Goal: Information Seeking & Learning: Learn about a topic

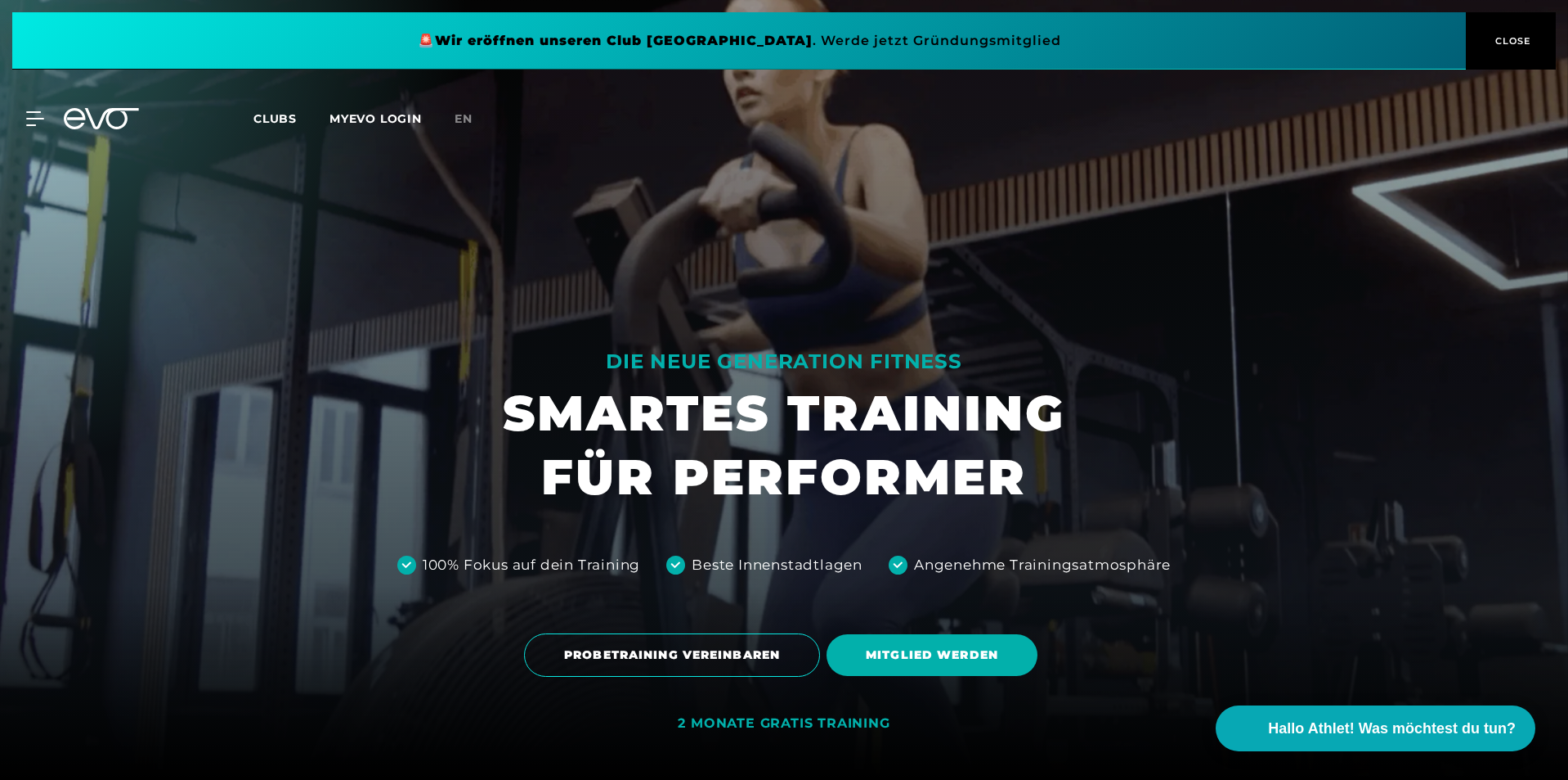
click at [1225, 54] on span at bounding box center [740, 41] width 1454 height 58
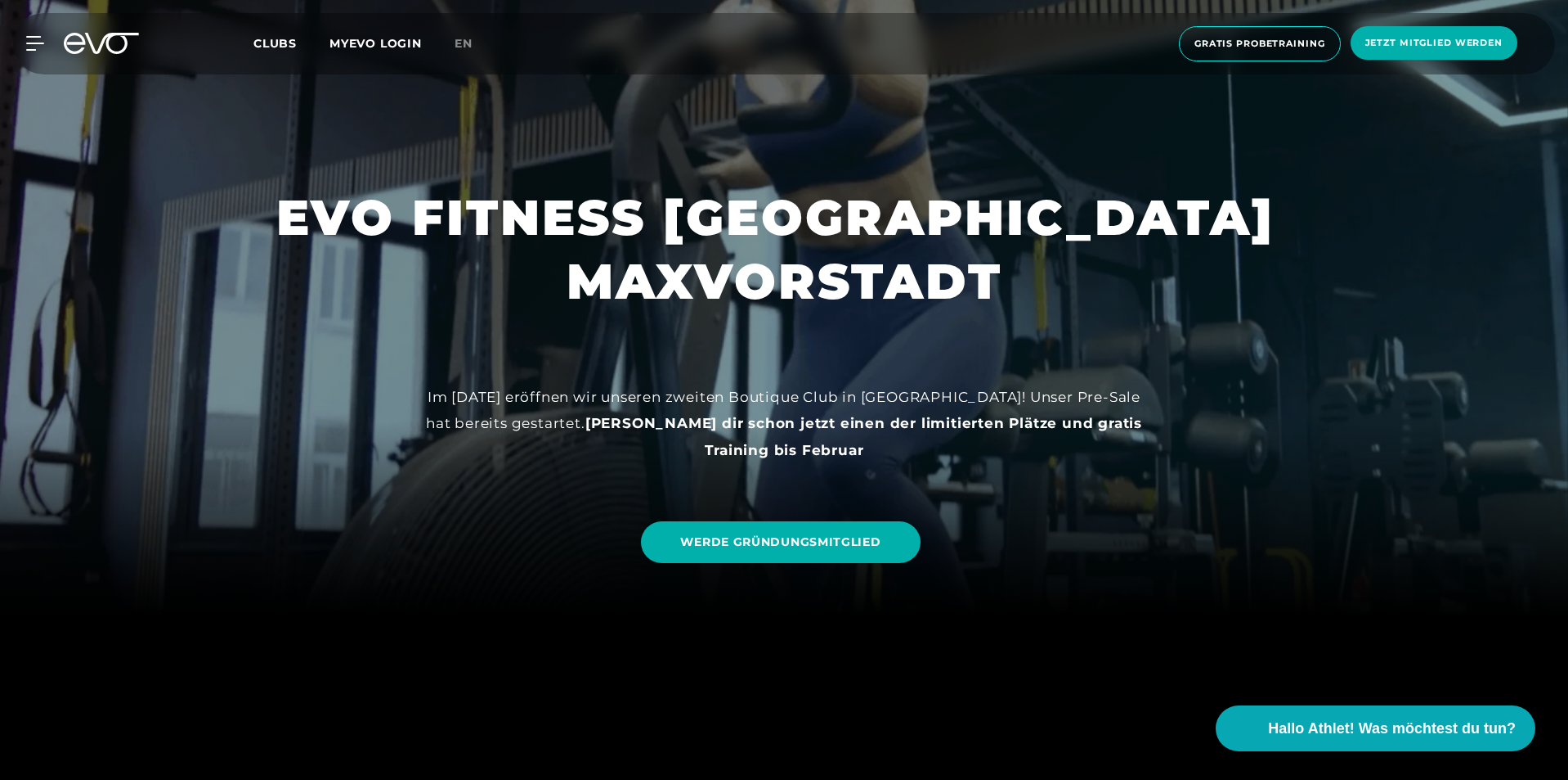
scroll to position [82, 0]
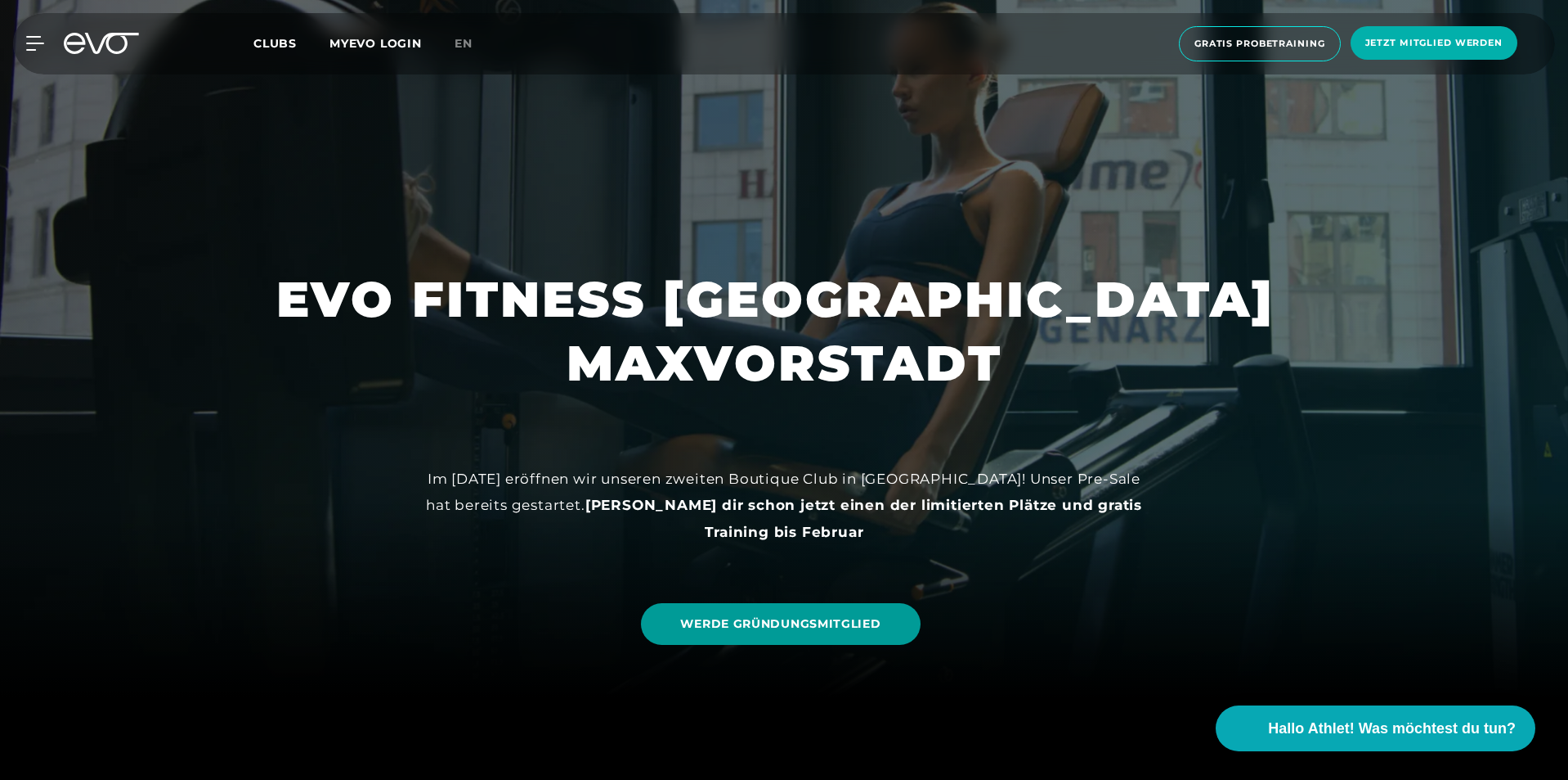
click at [763, 635] on link "WERDE GRÜNDUNGSMITGLIED" at bounding box center [781, 623] width 279 height 42
click at [272, 42] on span "Clubs" at bounding box center [275, 43] width 43 height 15
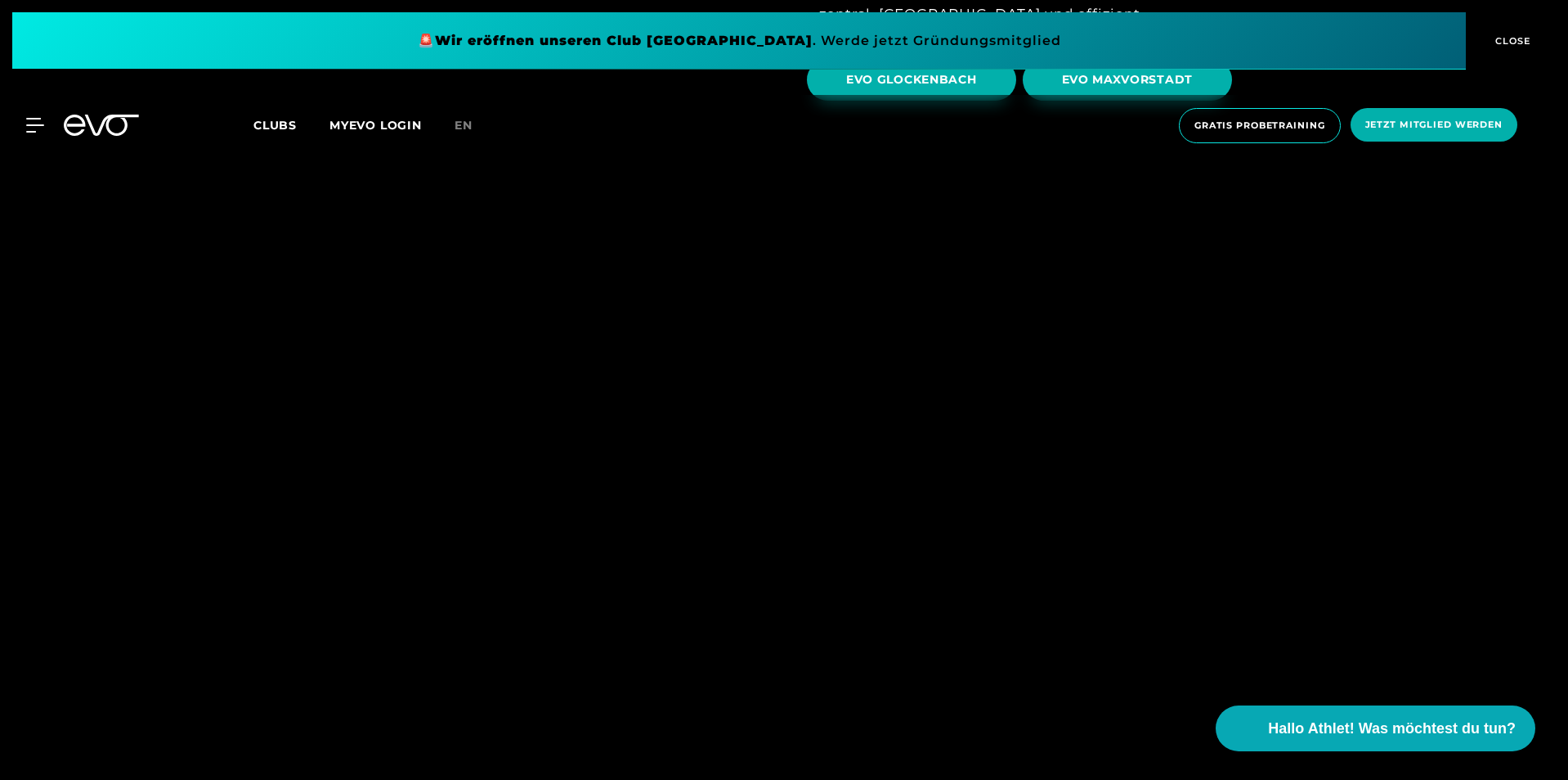
scroll to position [4908, 0]
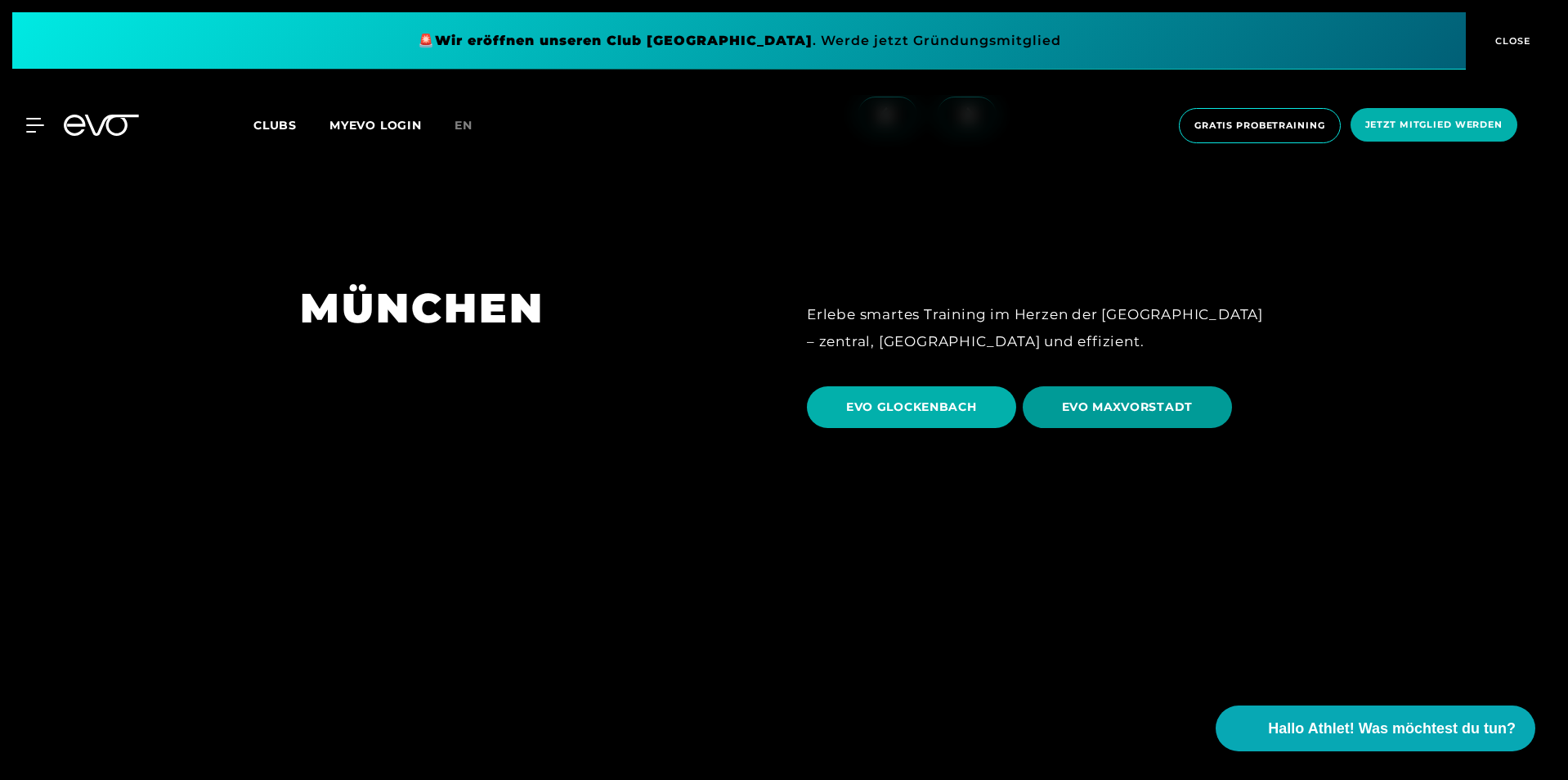
click at [1094, 399] on span "EVO MAXVORSTADT" at bounding box center [1128, 408] width 132 height 18
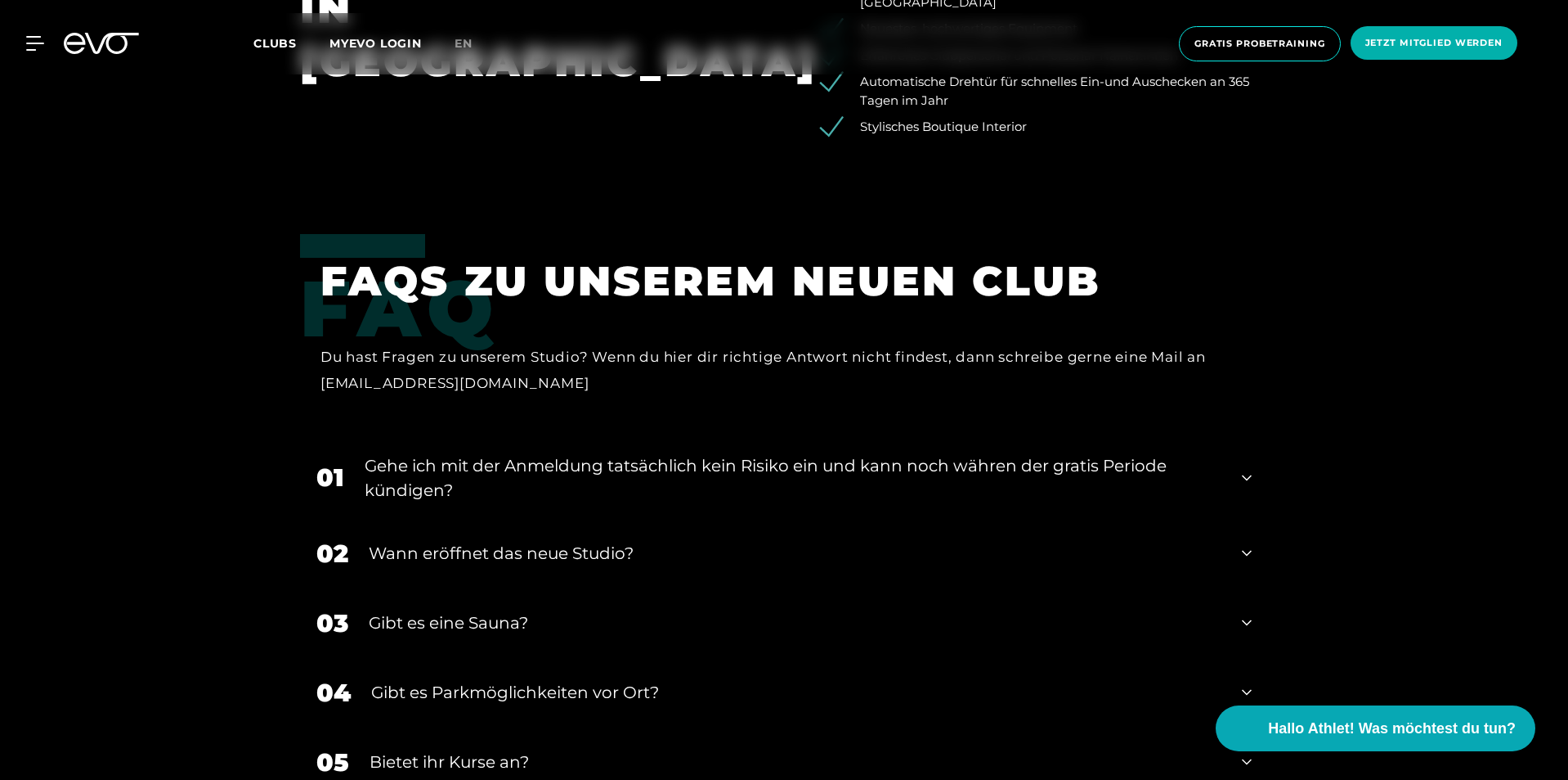
scroll to position [3436, 0]
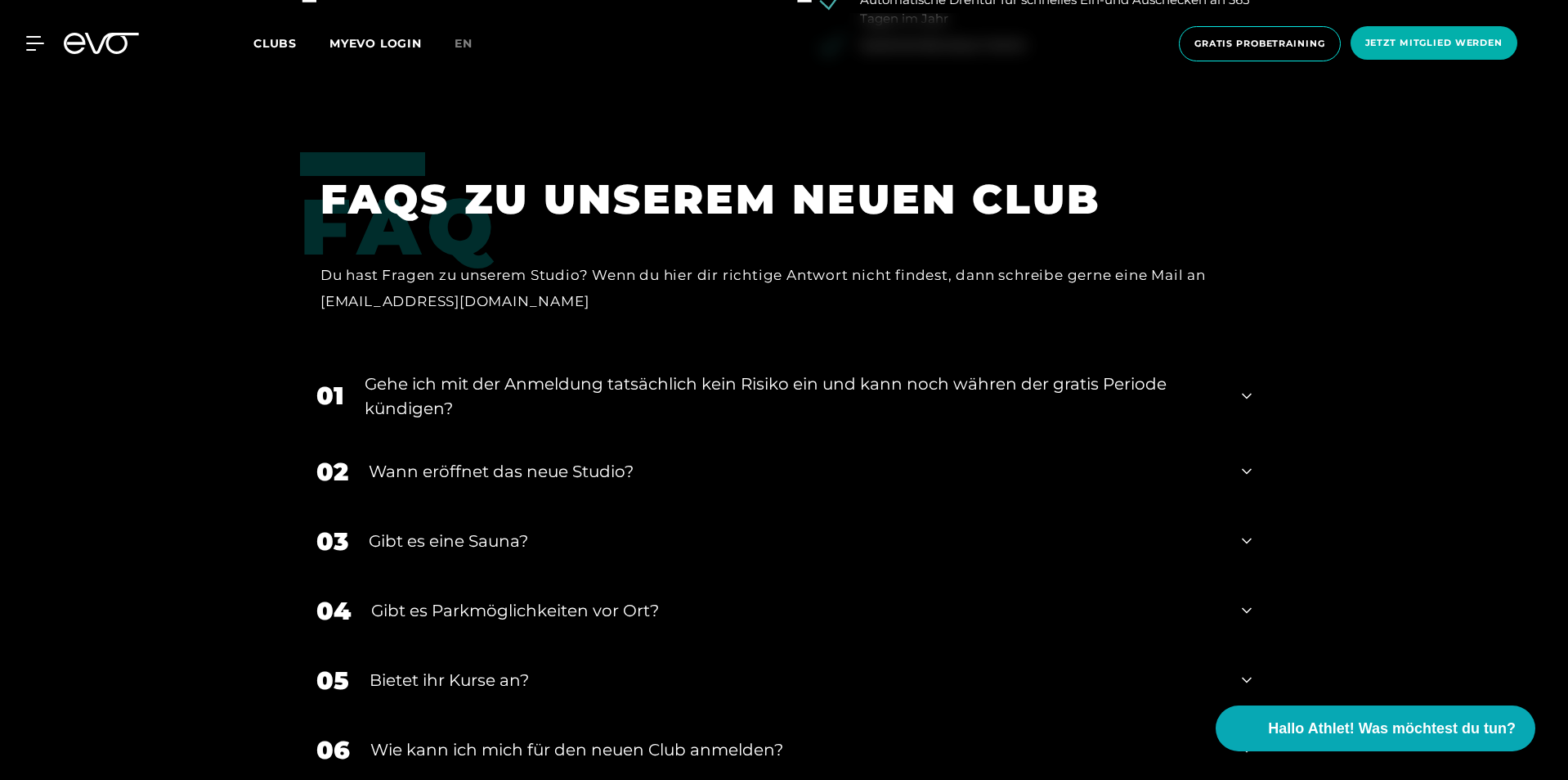
click at [419, 459] on div "Wann eröffnet das neue Studio?" at bounding box center [794, 471] width 853 height 24
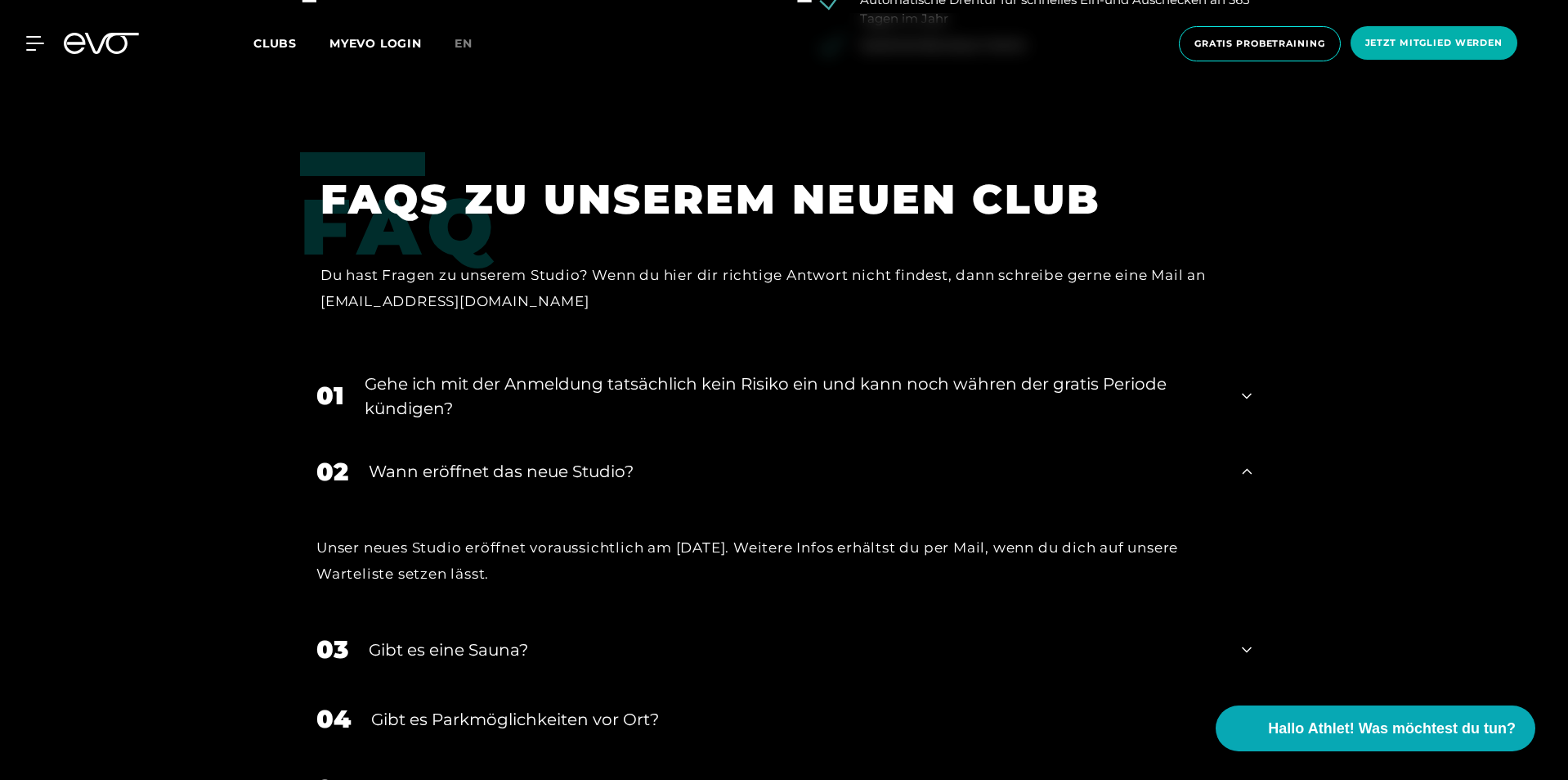
scroll to position [3600, 0]
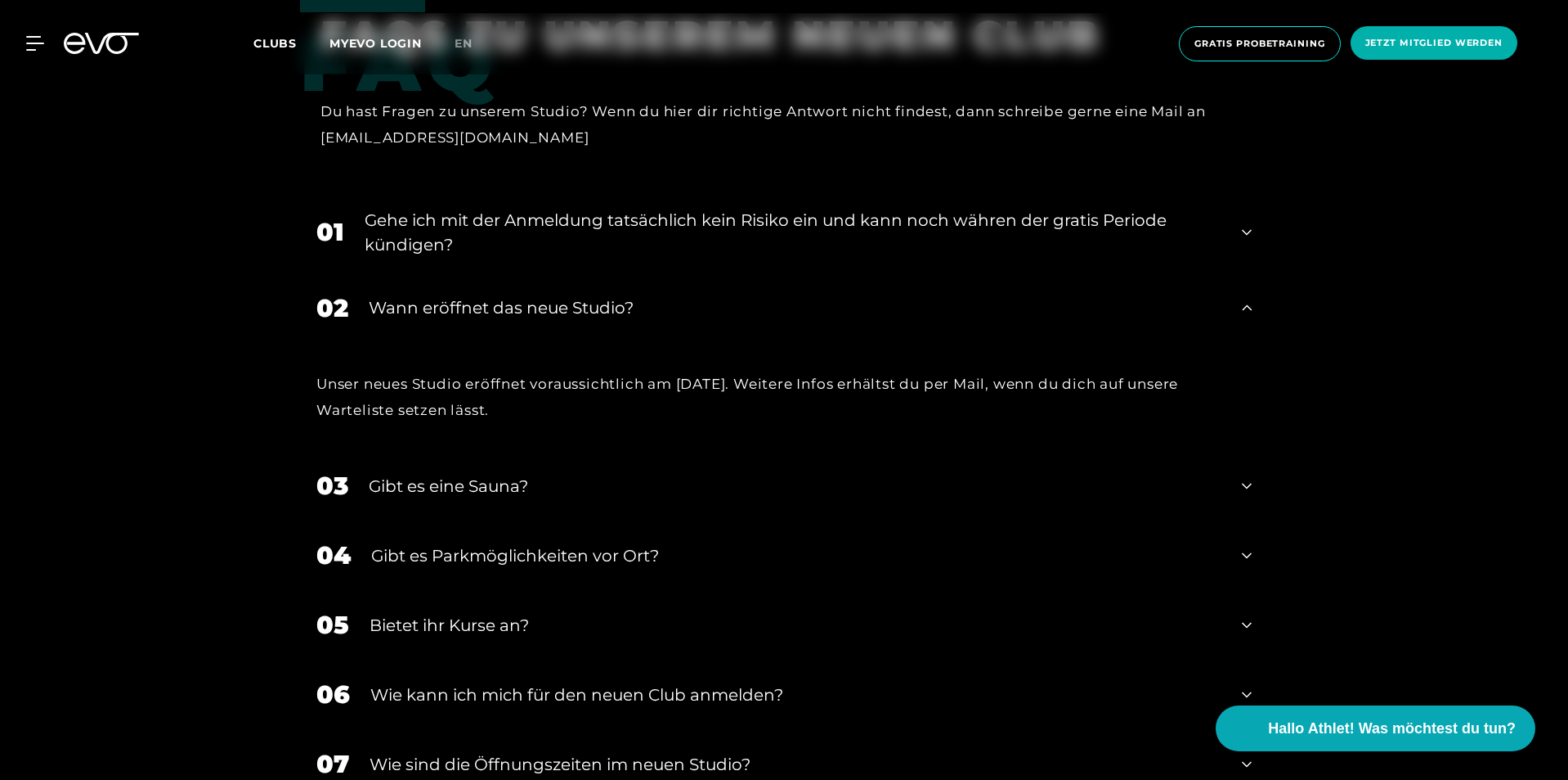
click at [419, 474] on div "Gibt es eine Sauna?" at bounding box center [794, 486] width 853 height 24
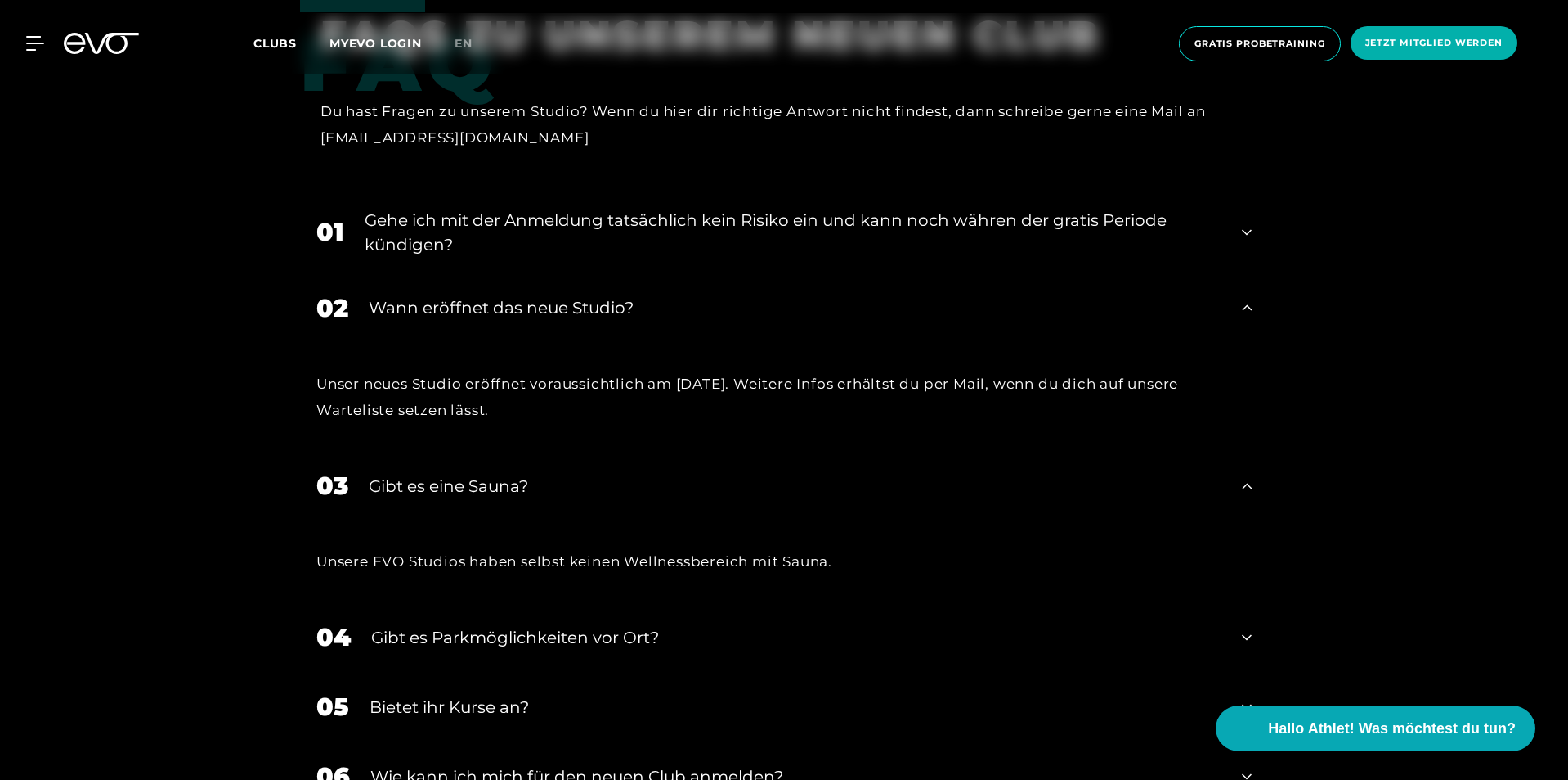
scroll to position [3764, 0]
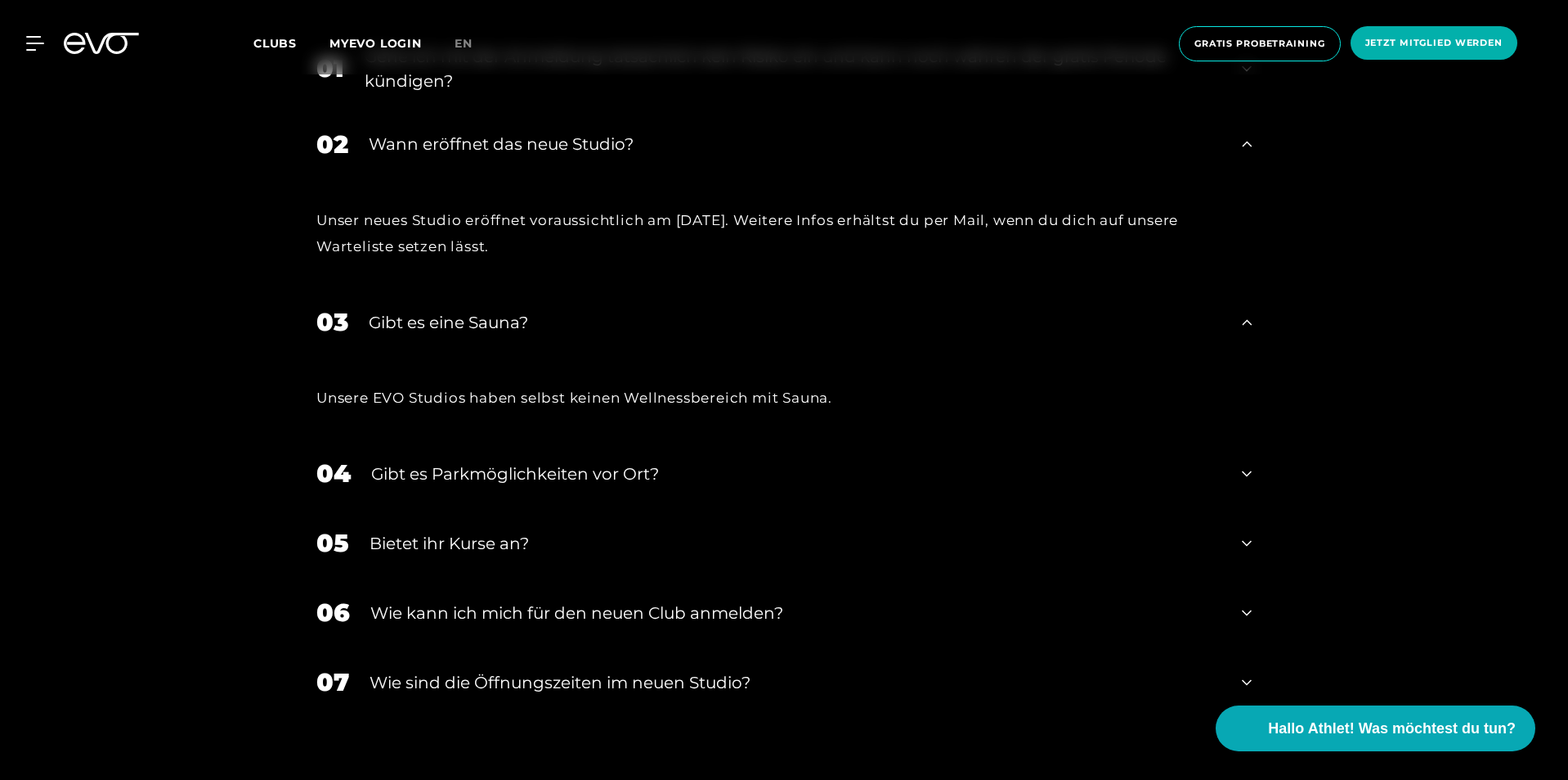
click at [419, 461] on div "Gibt es Parkmöglichkeiten vor Ort?" at bounding box center [796, 473] width 851 height 24
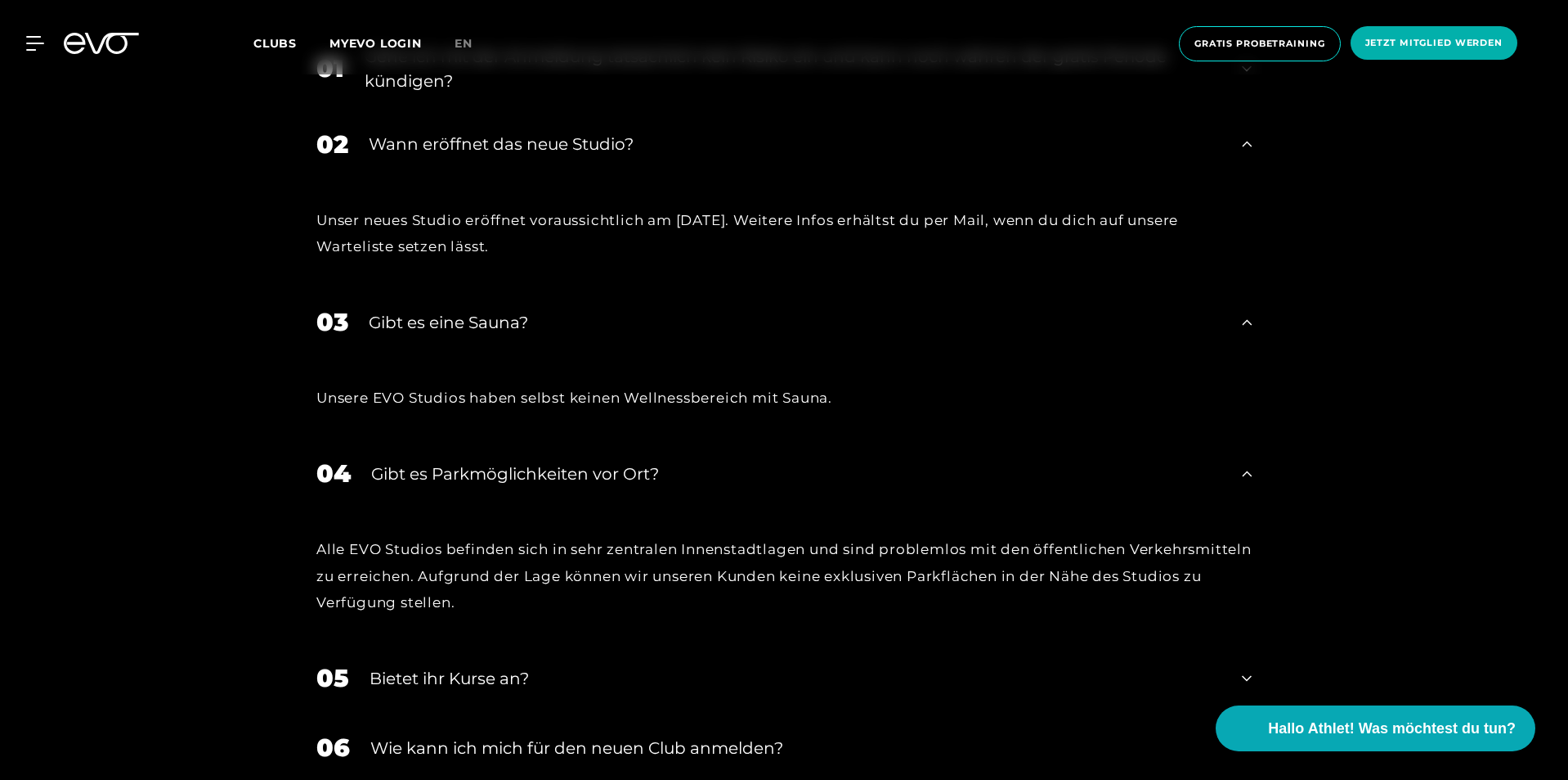
scroll to position [3927, 0]
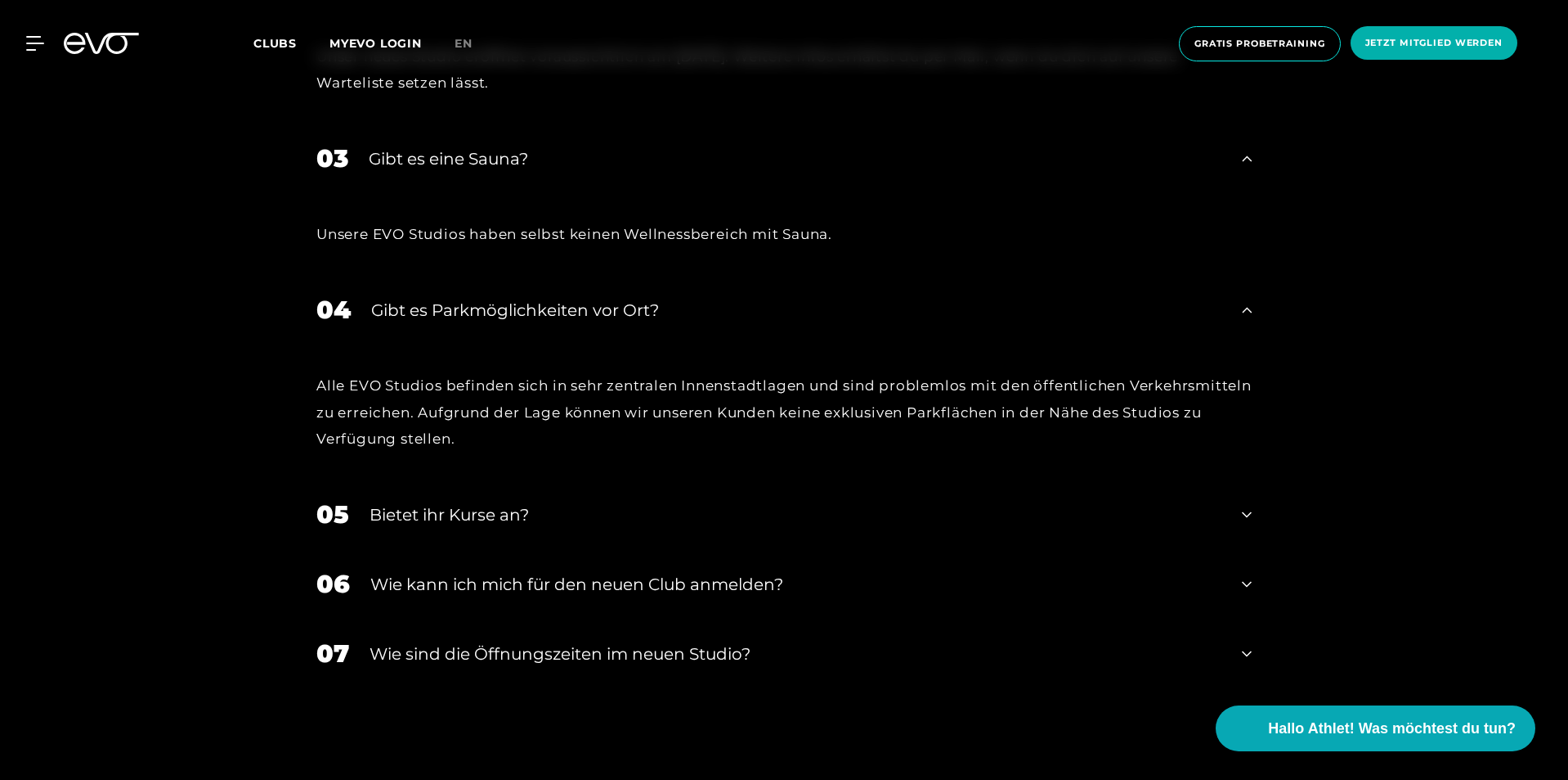
click at [402, 502] on div "Bietet ihr Kurse an?" at bounding box center [795, 514] width 852 height 24
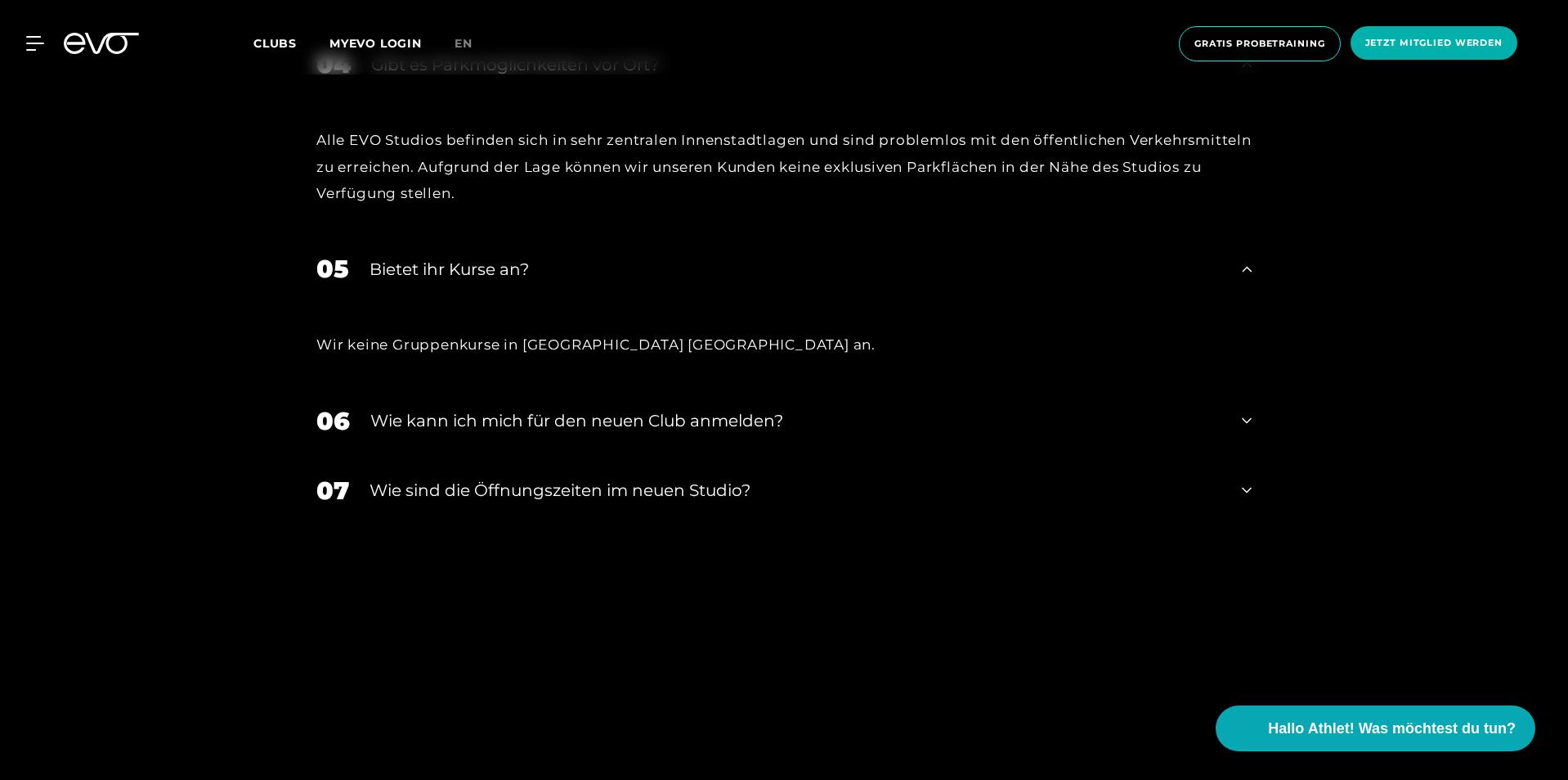
scroll to position [4336, 0]
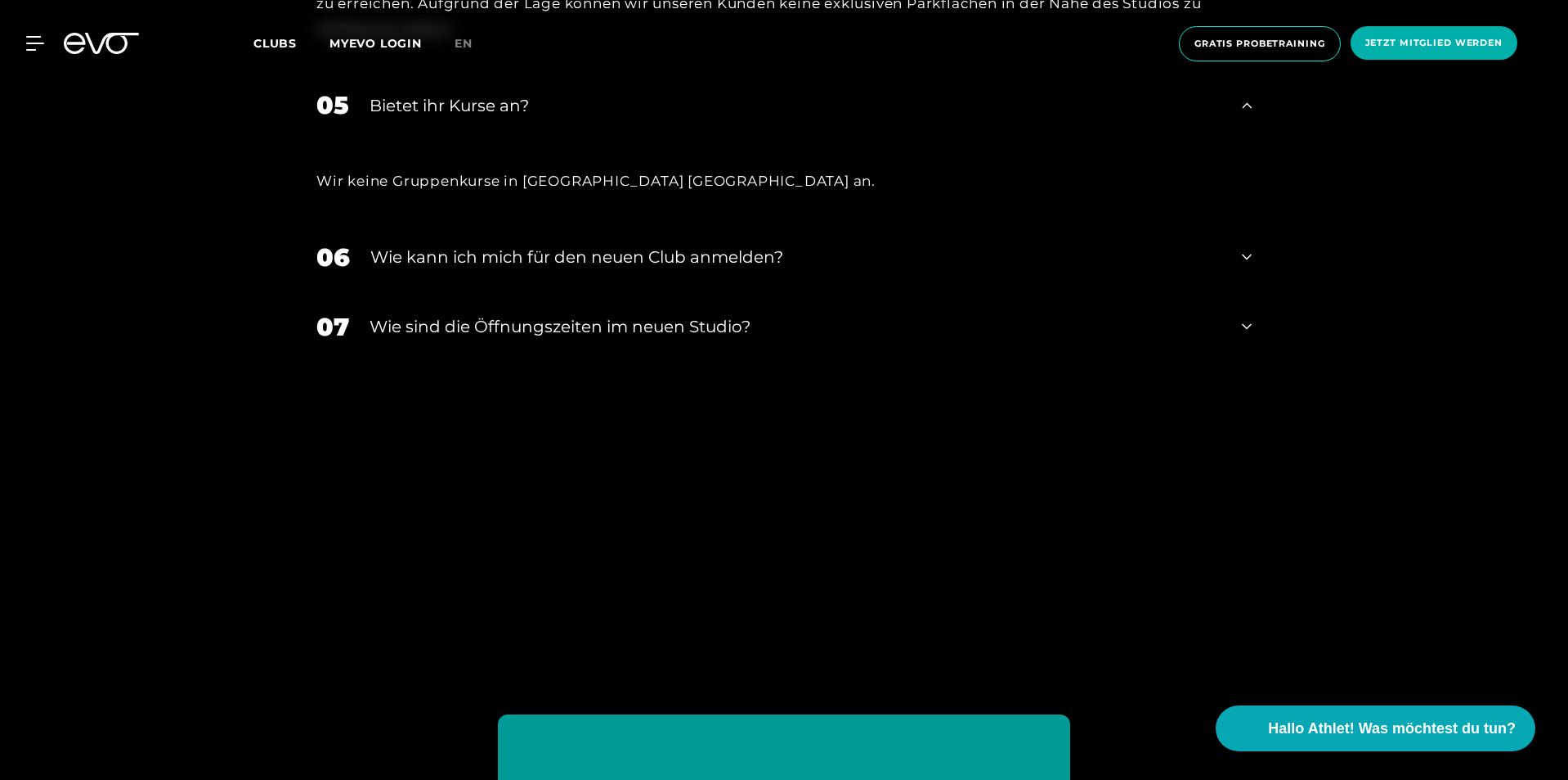
click at [440, 314] on div "​Wie sind die Öffnungszeiten im neuen Studio?" at bounding box center [795, 326] width 852 height 24
